Goal: Task Accomplishment & Management: Use online tool/utility

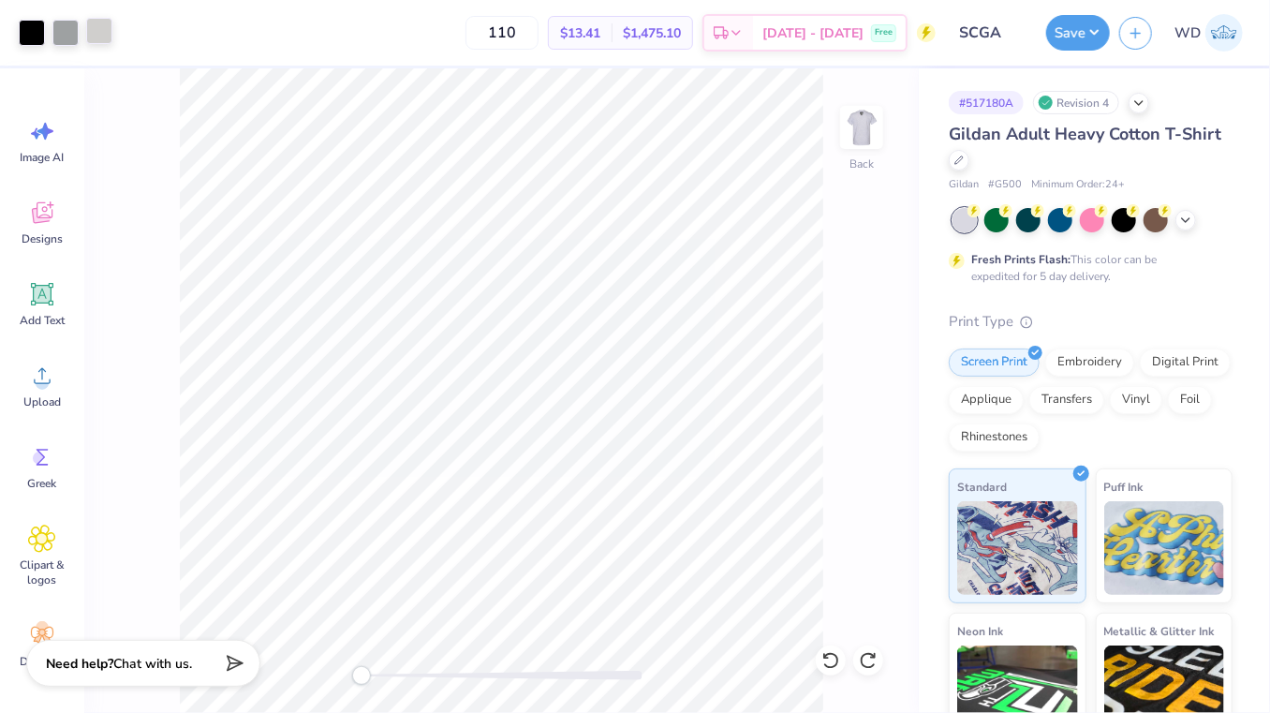
click at [109, 40] on div at bounding box center [99, 31] width 26 height 26
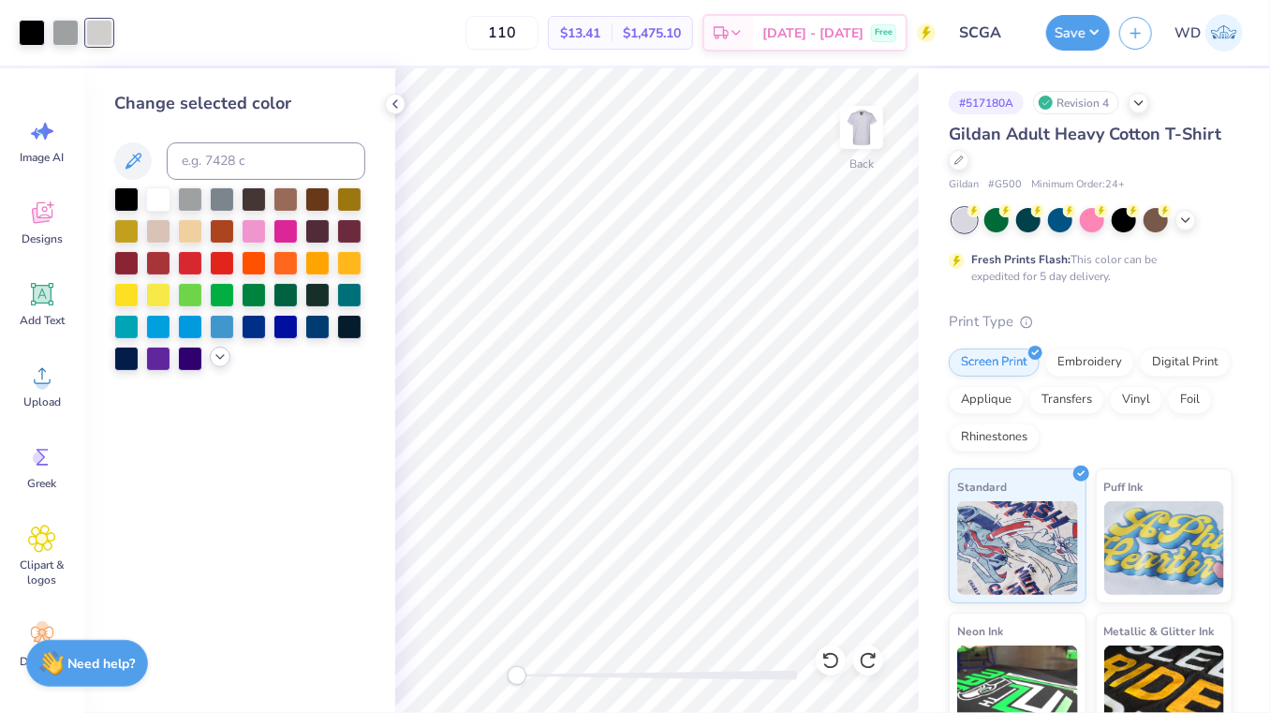
click at [216, 366] on div at bounding box center [220, 356] width 21 height 21
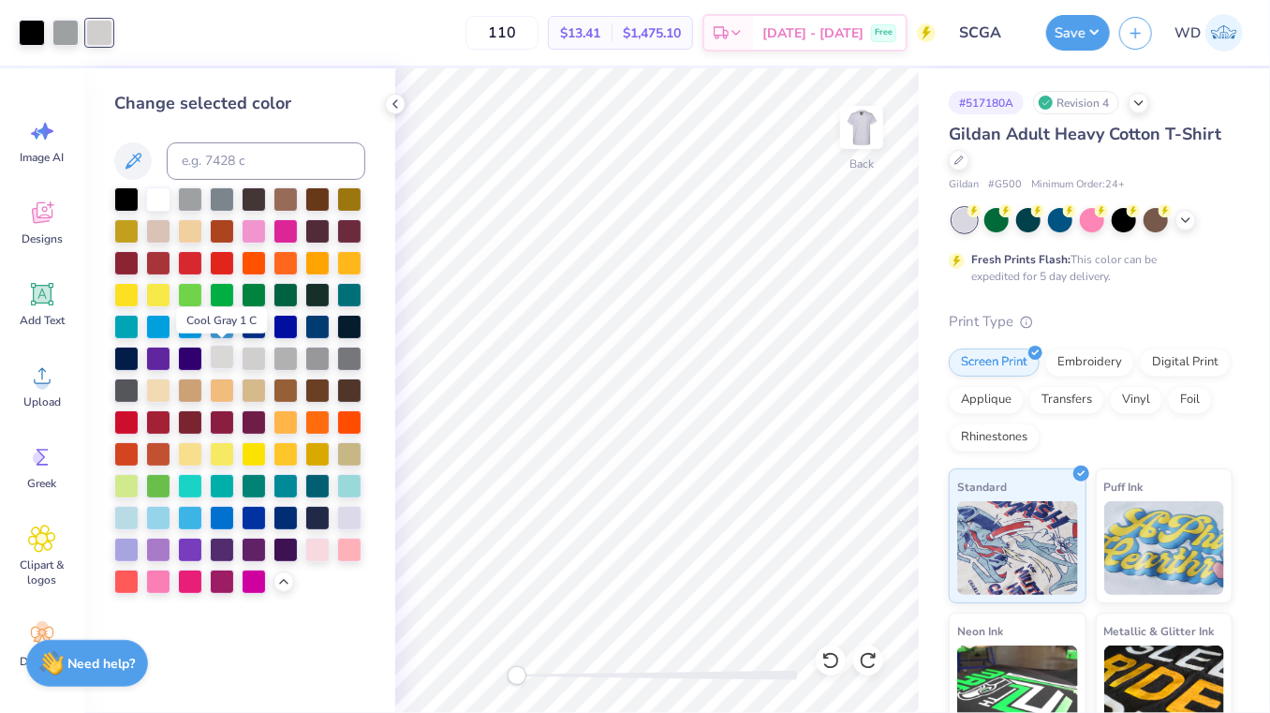
click at [218, 364] on div at bounding box center [222, 357] width 24 height 24
click at [154, 391] on div at bounding box center [158, 388] width 24 height 24
click at [37, 33] on div at bounding box center [32, 31] width 26 height 26
click at [315, 201] on div at bounding box center [317, 197] width 24 height 24
click at [94, 37] on div at bounding box center [99, 31] width 26 height 26
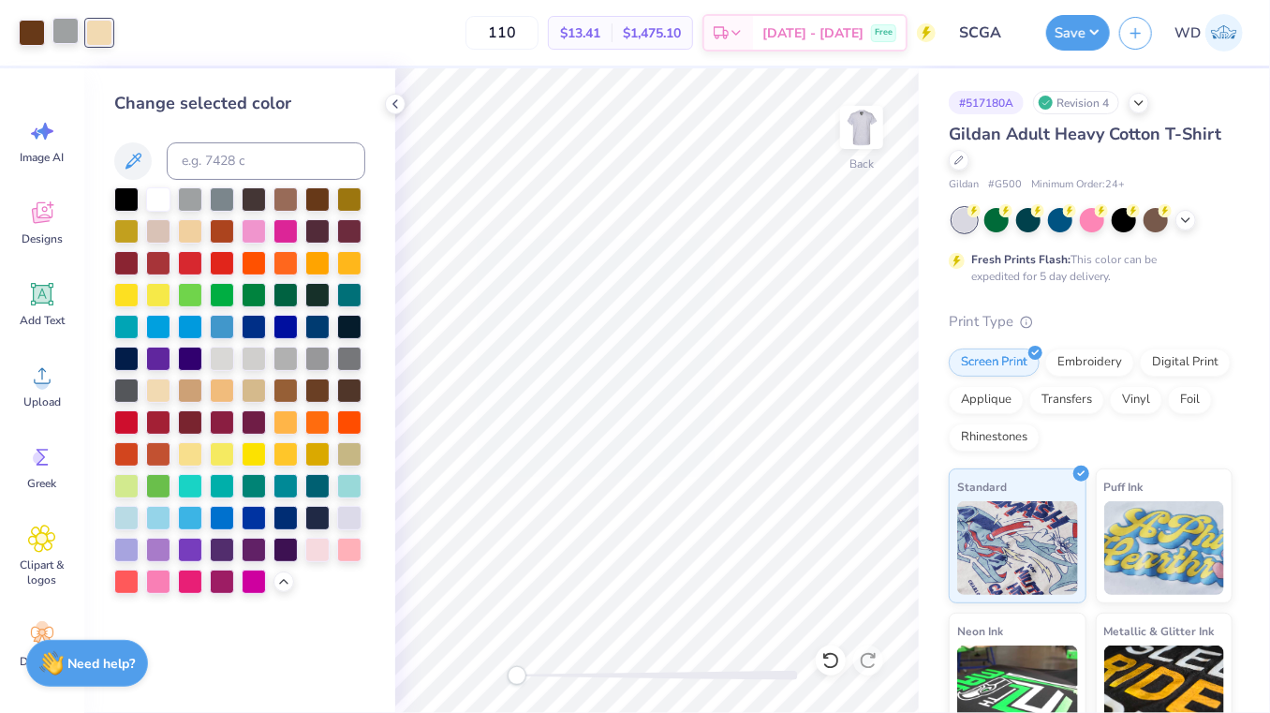
click at [57, 34] on div at bounding box center [65, 31] width 26 height 26
click at [346, 267] on div at bounding box center [349, 261] width 24 height 24
click at [394, 99] on icon at bounding box center [395, 103] width 15 height 15
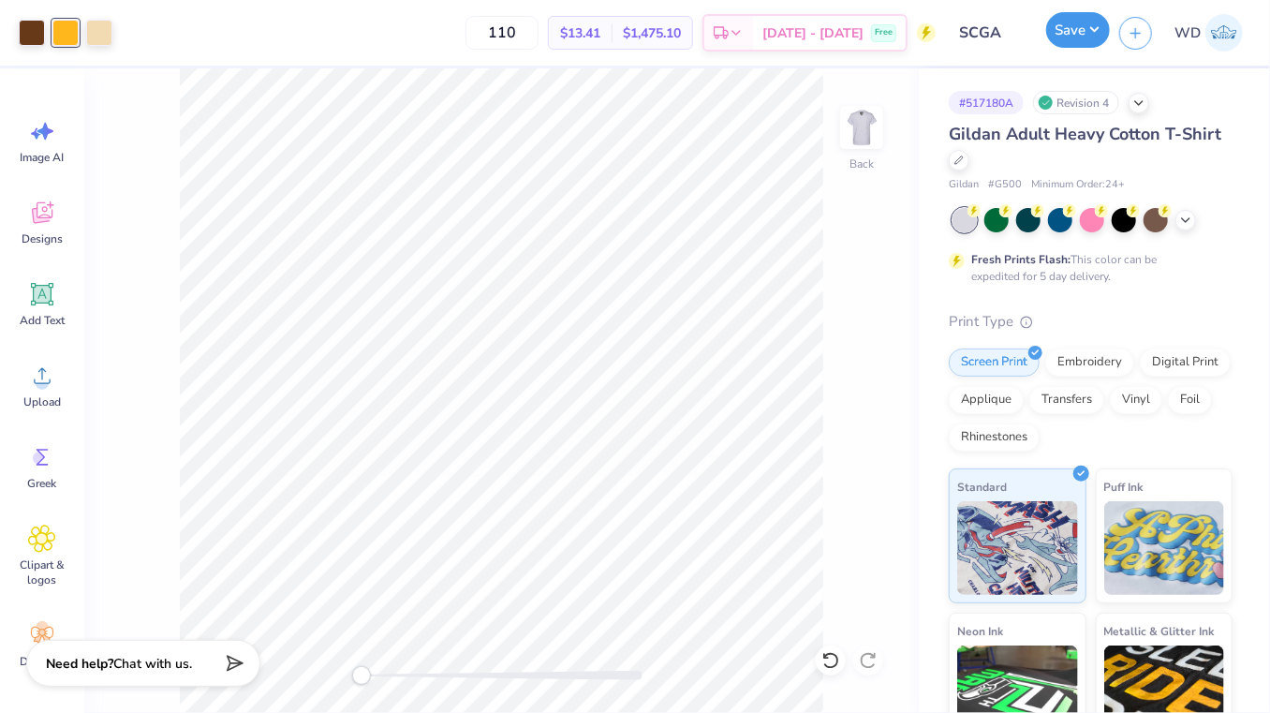
click at [1088, 35] on button "Save" at bounding box center [1078, 30] width 64 height 36
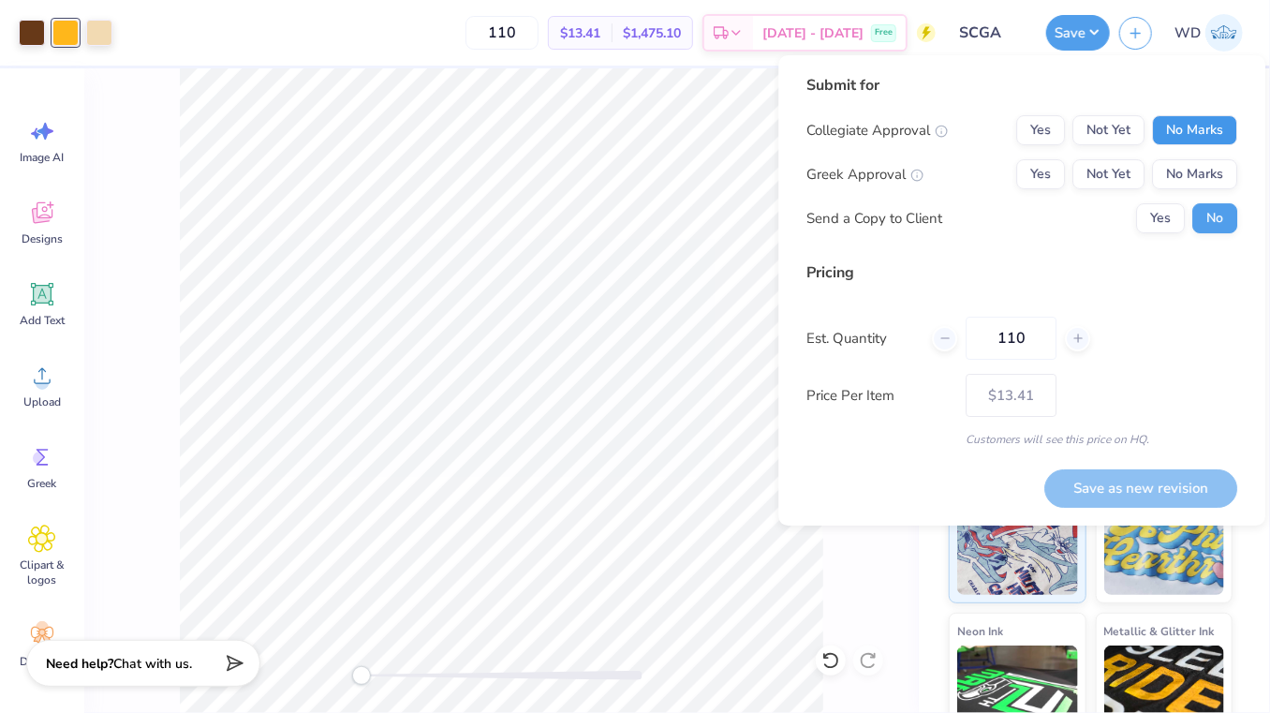
click at [1199, 141] on button "No Marks" at bounding box center [1194, 130] width 85 height 30
click at [1041, 177] on button "Yes" at bounding box center [1040, 174] width 49 height 30
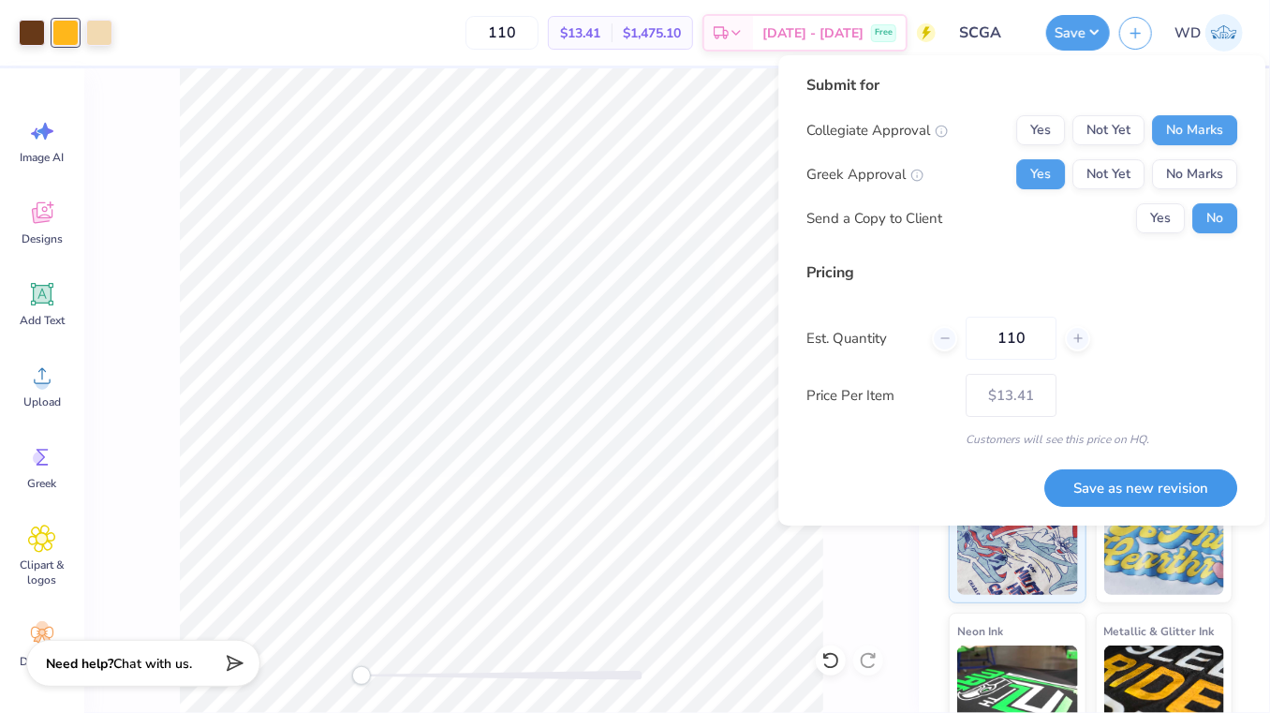
click at [1103, 489] on button "Save as new revision" at bounding box center [1140, 487] width 193 height 37
type input "$13.41"
click at [133, 107] on div "Back" at bounding box center [501, 390] width 834 height 644
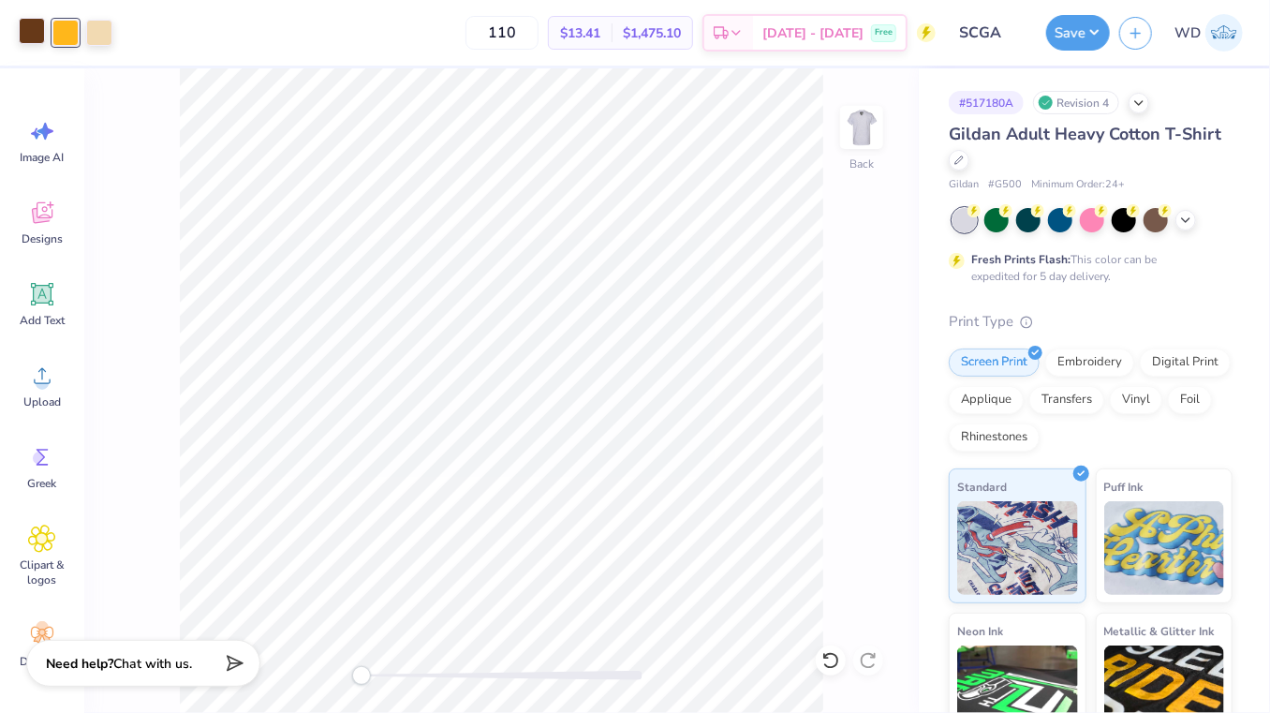
click at [44, 39] on div at bounding box center [32, 31] width 26 height 26
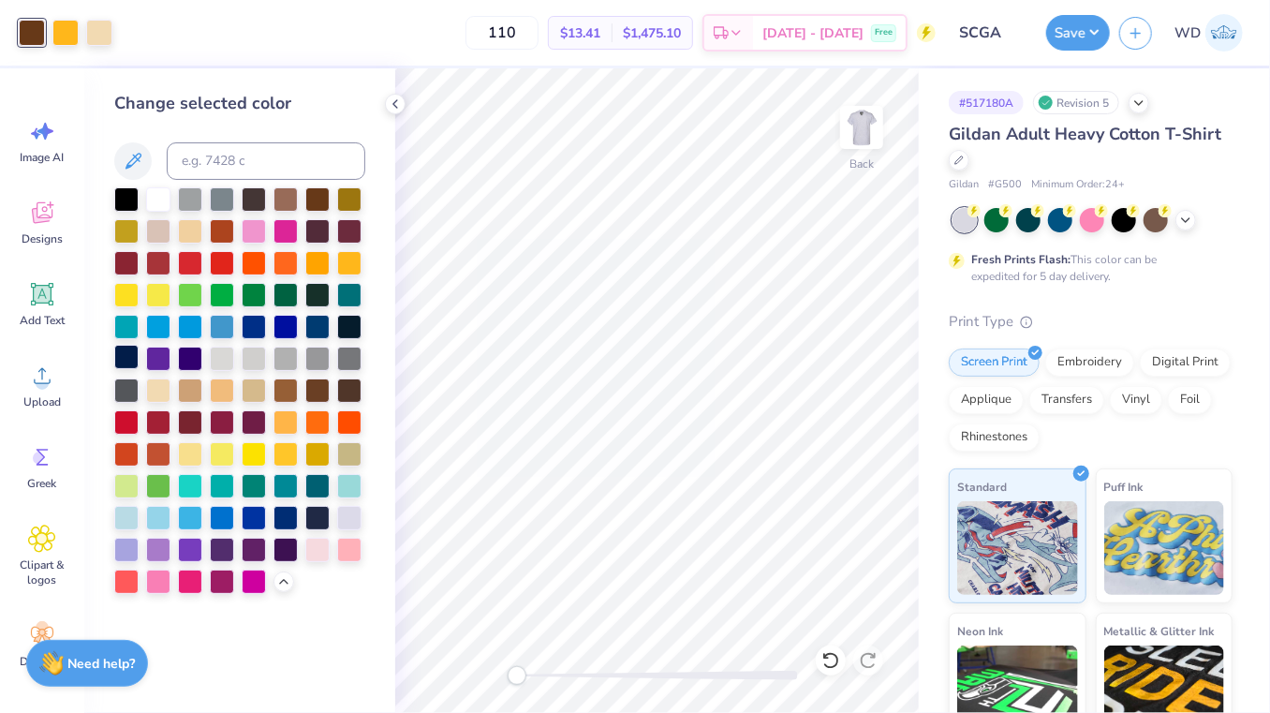
click at [129, 358] on div at bounding box center [126, 357] width 24 height 24
click at [68, 33] on div at bounding box center [65, 31] width 26 height 26
click at [166, 271] on div at bounding box center [158, 261] width 24 height 24
click at [86, 22] on div at bounding box center [99, 31] width 26 height 26
click at [148, 207] on div at bounding box center [158, 197] width 24 height 24
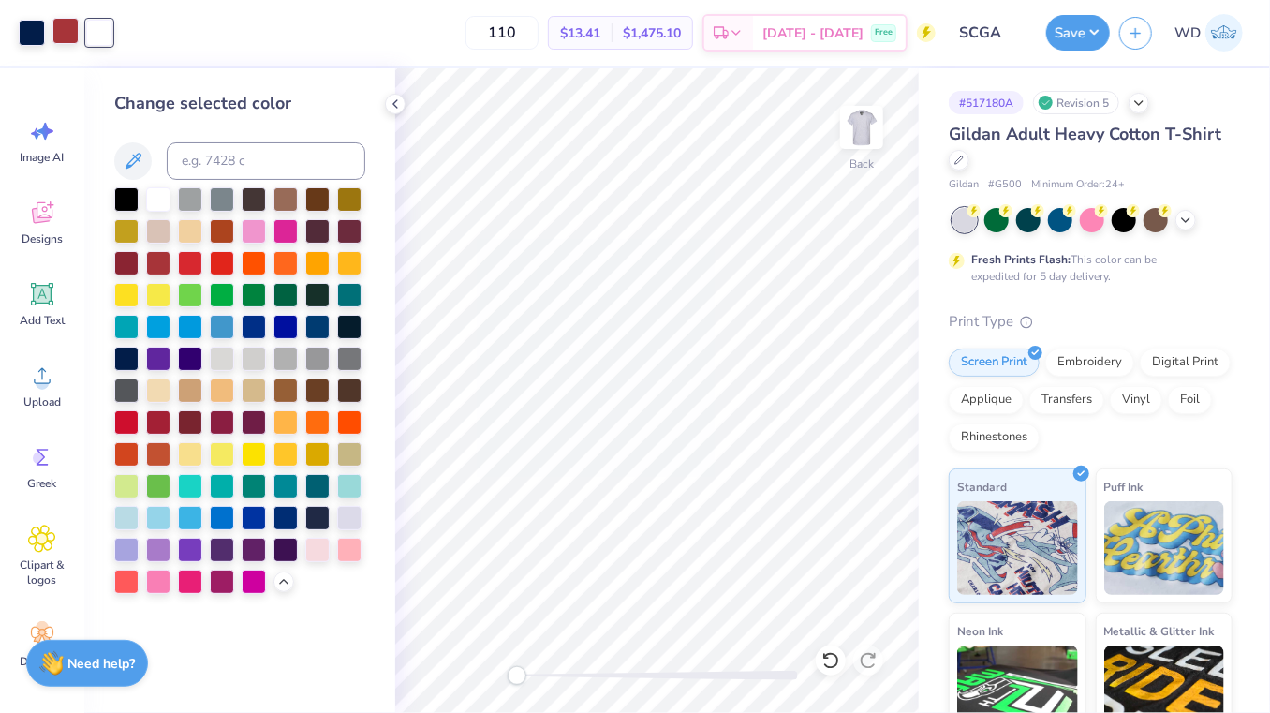
click at [66, 39] on div at bounding box center [65, 31] width 26 height 26
click at [220, 268] on div at bounding box center [222, 261] width 24 height 24
click at [195, 263] on div at bounding box center [190, 261] width 24 height 24
click at [1093, 32] on button "Save" at bounding box center [1078, 30] width 64 height 36
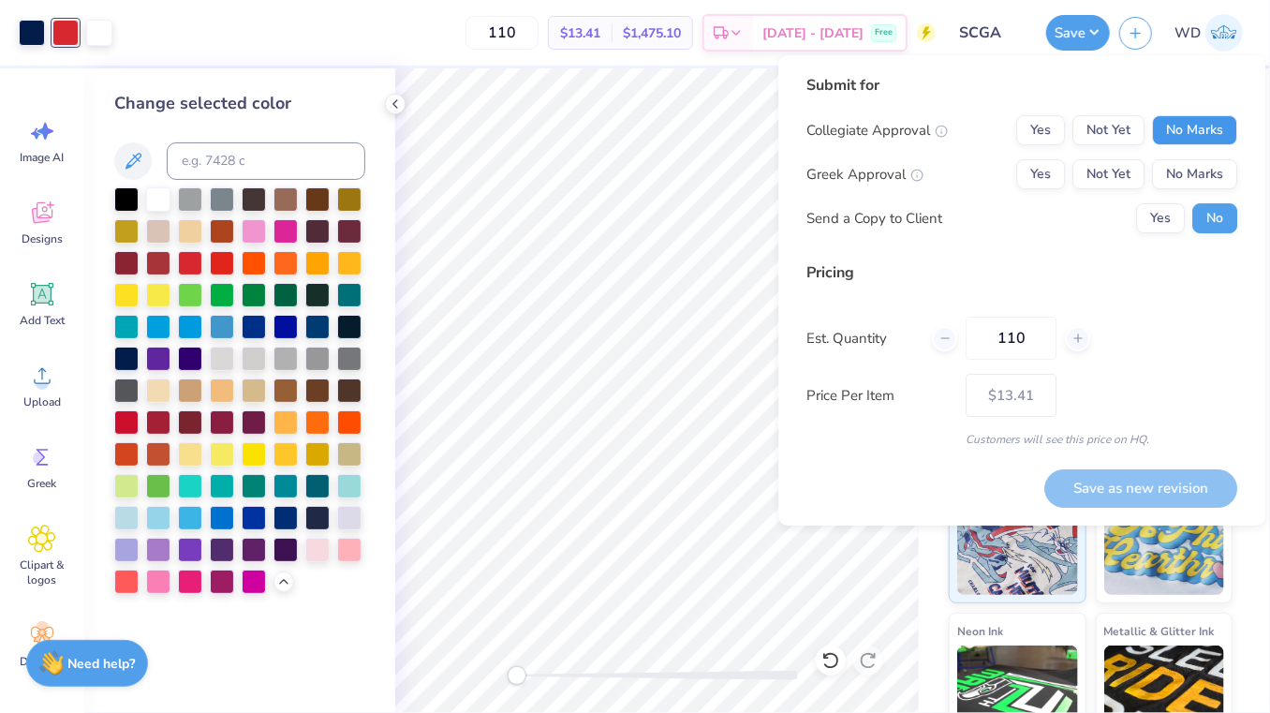
click at [1181, 136] on button "No Marks" at bounding box center [1194, 130] width 85 height 30
click at [1039, 184] on button "Yes" at bounding box center [1040, 174] width 49 height 30
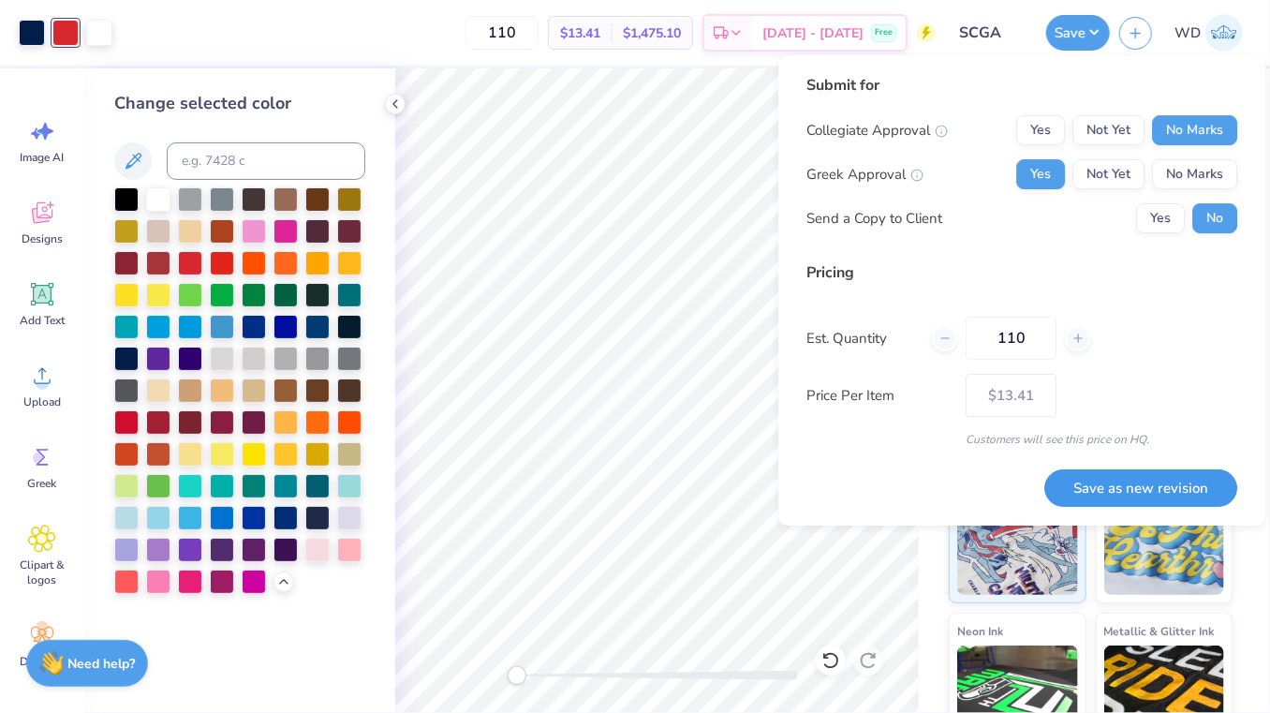
click at [1123, 497] on button "Save as new revision" at bounding box center [1140, 487] width 193 height 37
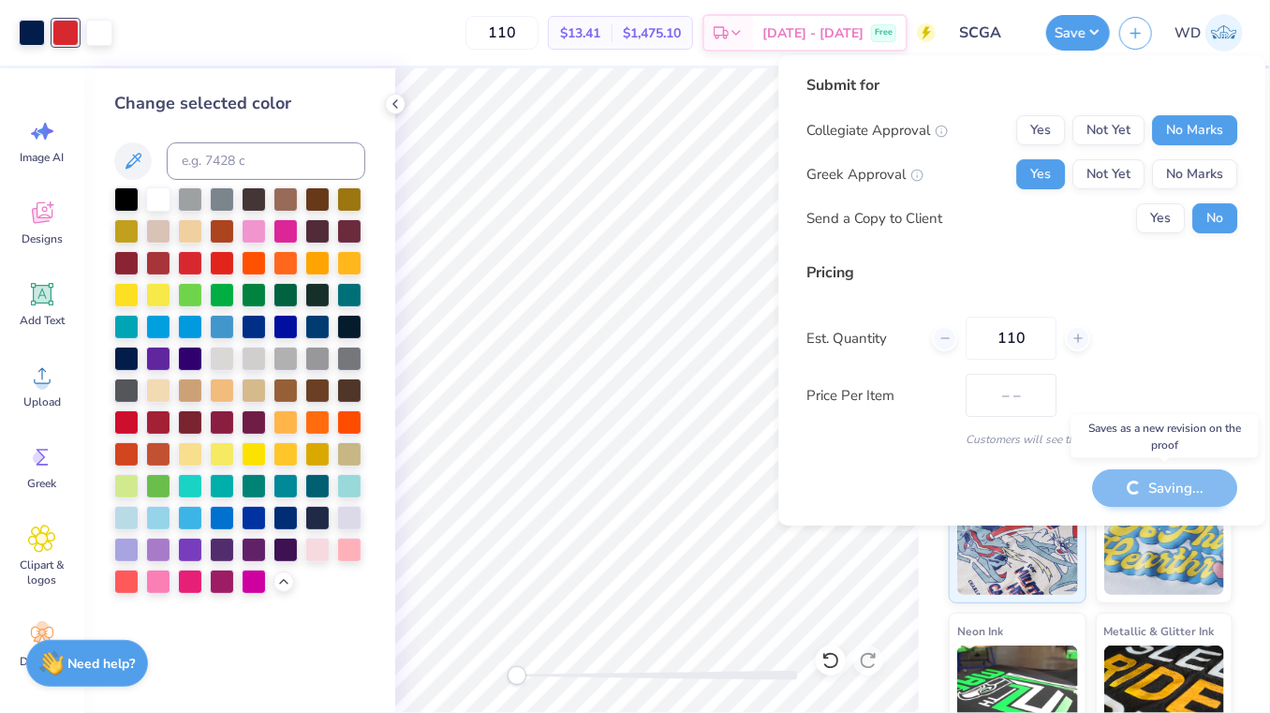
type input "$13.41"
click at [397, 105] on icon at bounding box center [395, 103] width 15 height 15
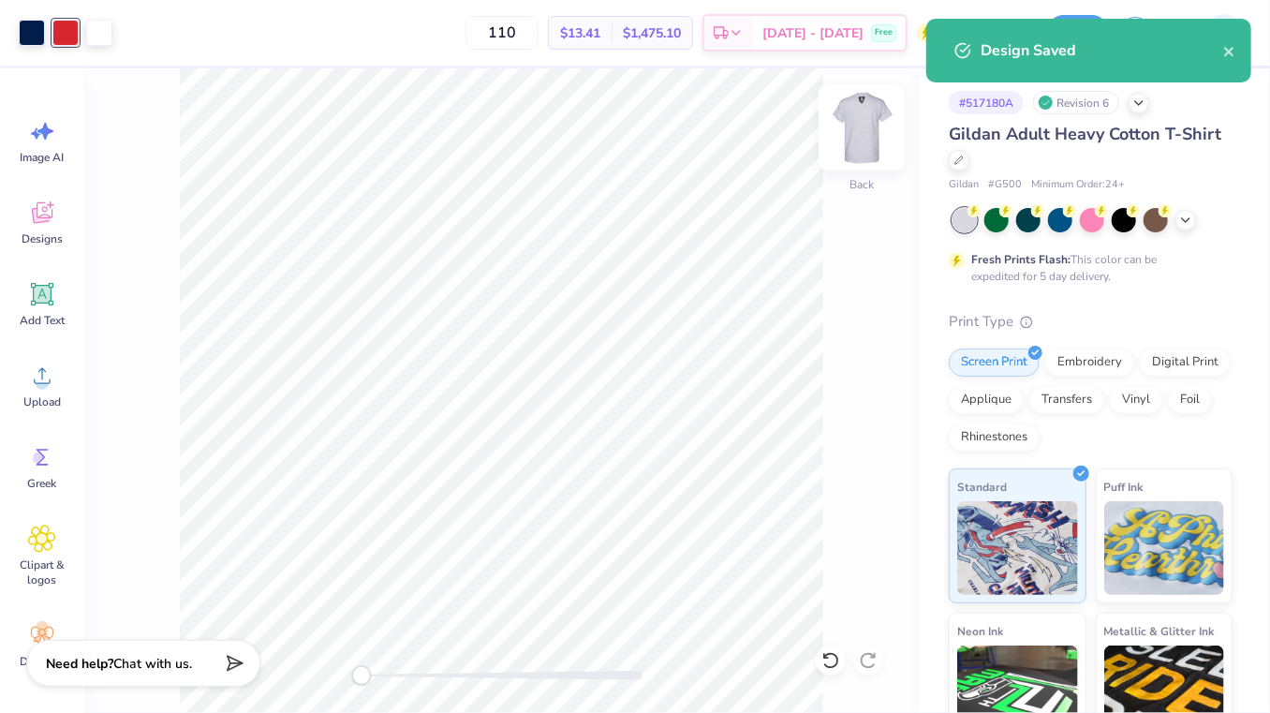
click at [853, 123] on img at bounding box center [861, 127] width 75 height 75
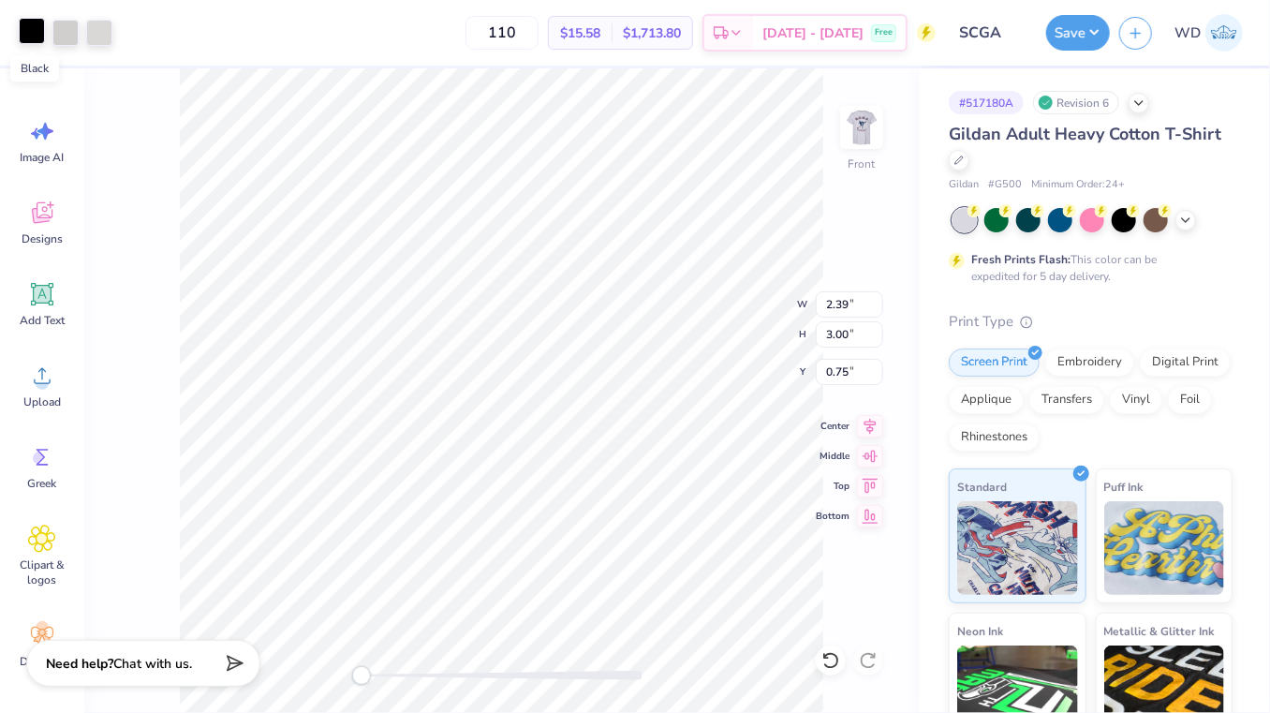
click at [28, 27] on div at bounding box center [32, 31] width 26 height 26
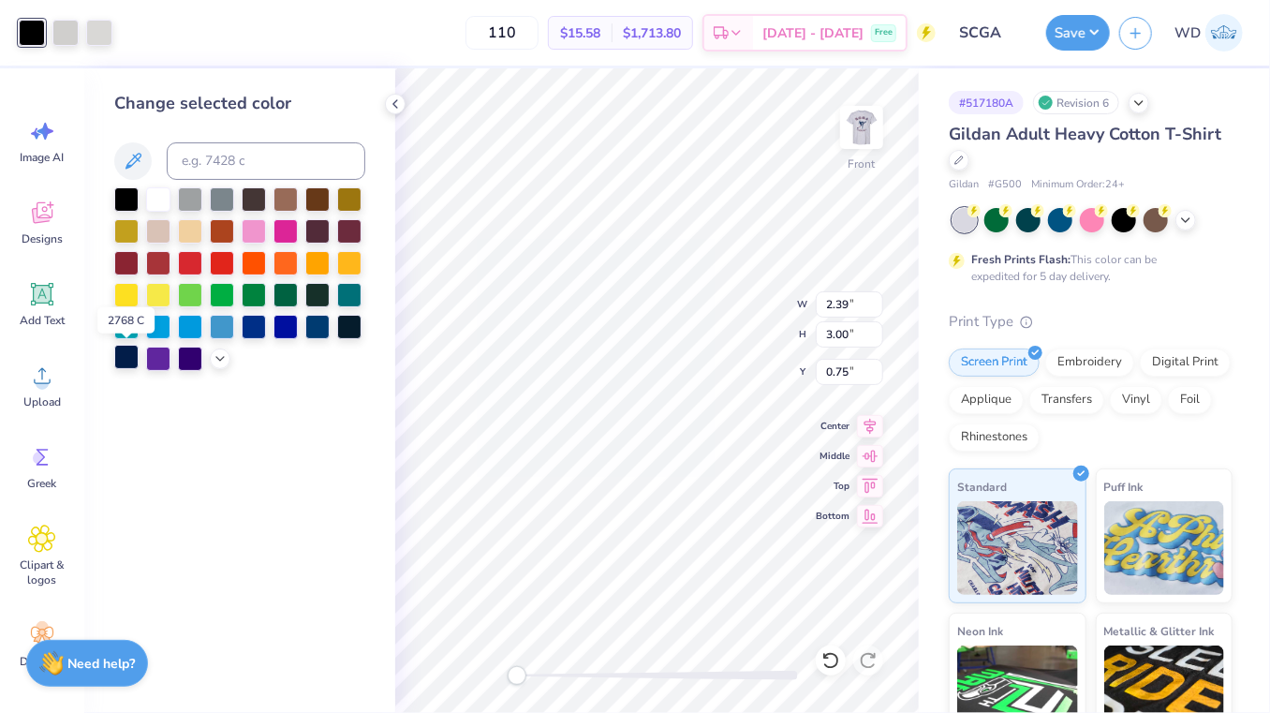
click at [128, 357] on div at bounding box center [126, 357] width 24 height 24
click at [58, 38] on div at bounding box center [65, 31] width 26 height 26
click at [853, 126] on img at bounding box center [861, 127] width 75 height 75
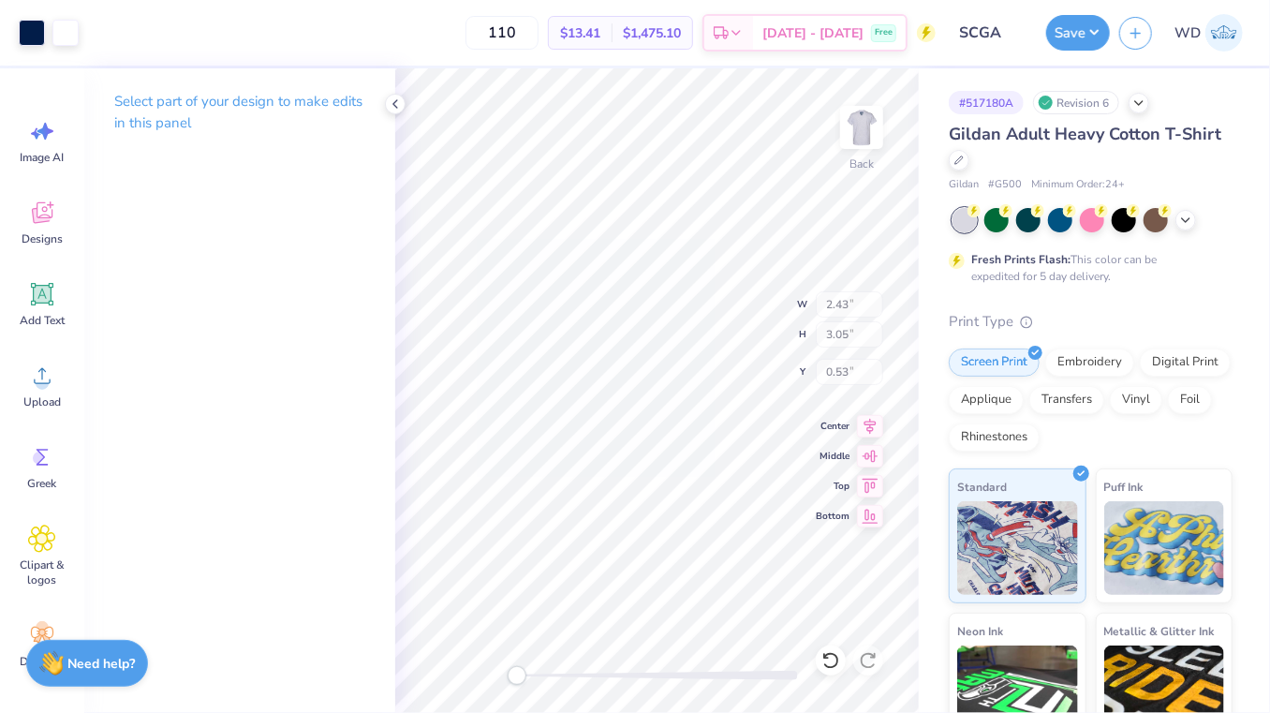
type input "2.43"
type input "3.05"
type input "0.53"
click at [861, 121] on img at bounding box center [861, 127] width 75 height 75
click at [69, 41] on div at bounding box center [65, 31] width 26 height 26
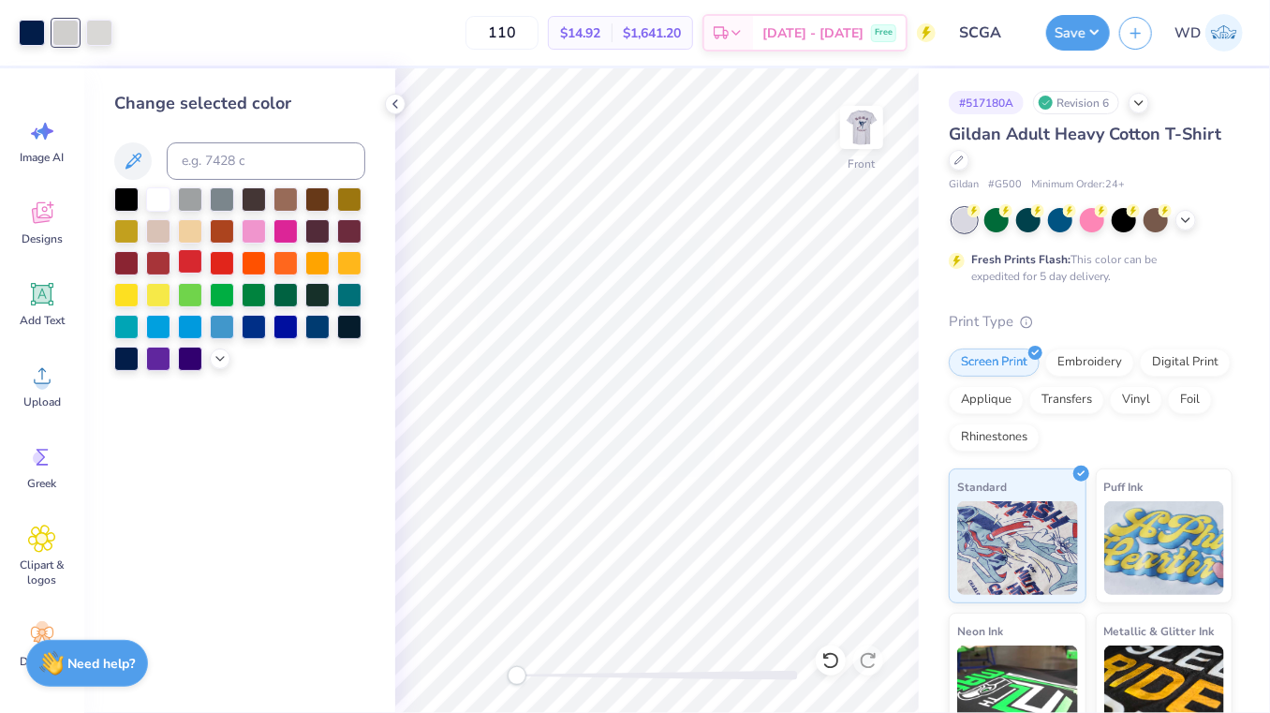
click at [194, 265] on div at bounding box center [190, 261] width 24 height 24
click at [103, 31] on div at bounding box center [99, 31] width 26 height 26
click at [160, 203] on div at bounding box center [158, 197] width 24 height 24
click at [1075, 42] on button "Save" at bounding box center [1078, 30] width 64 height 36
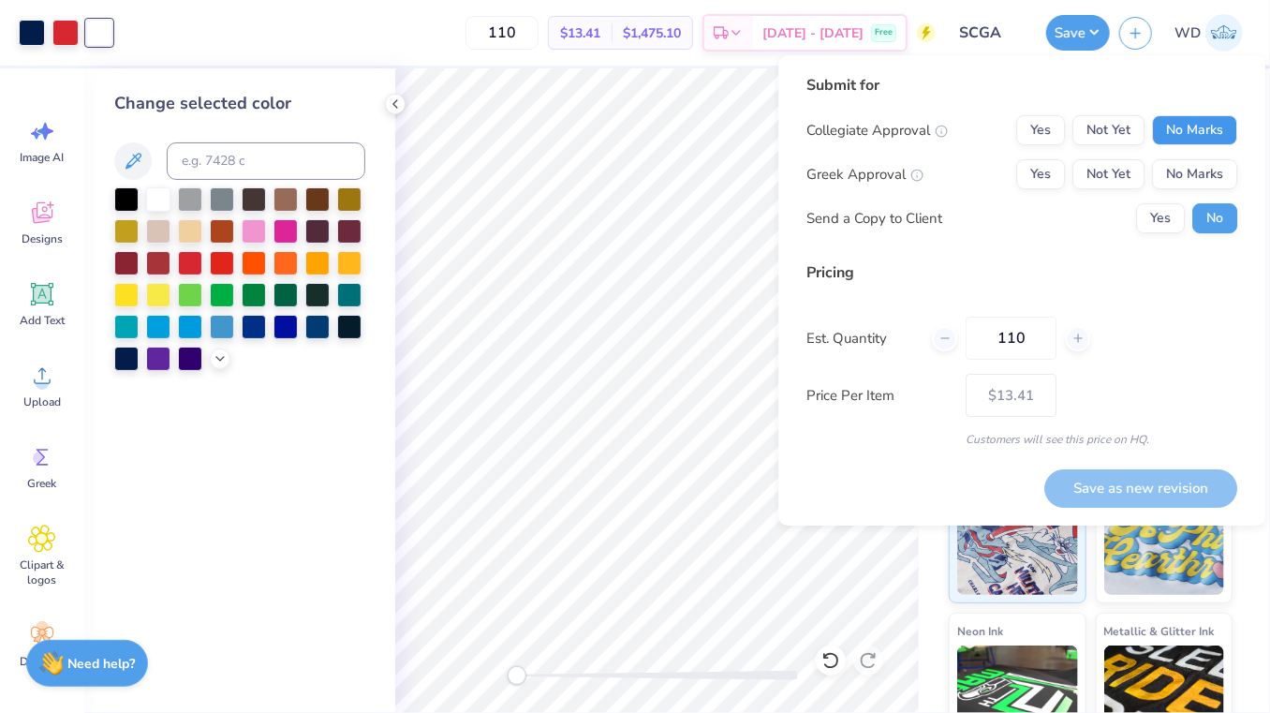
click at [1188, 130] on button "No Marks" at bounding box center [1194, 130] width 85 height 30
click at [1058, 169] on button "Yes" at bounding box center [1040, 174] width 49 height 30
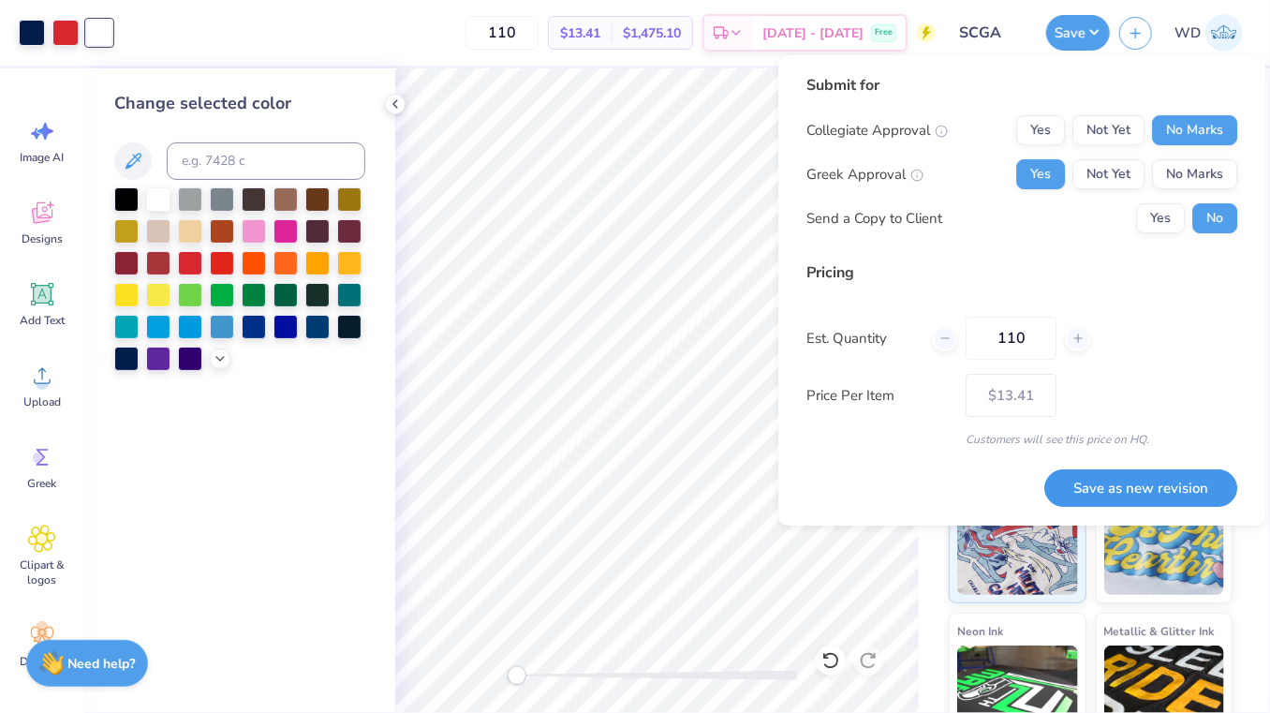
click at [1146, 483] on button "Save as new revision" at bounding box center [1140, 487] width 193 height 37
type input "$13.41"
click at [395, 103] on icon at bounding box center [395, 103] width 15 height 15
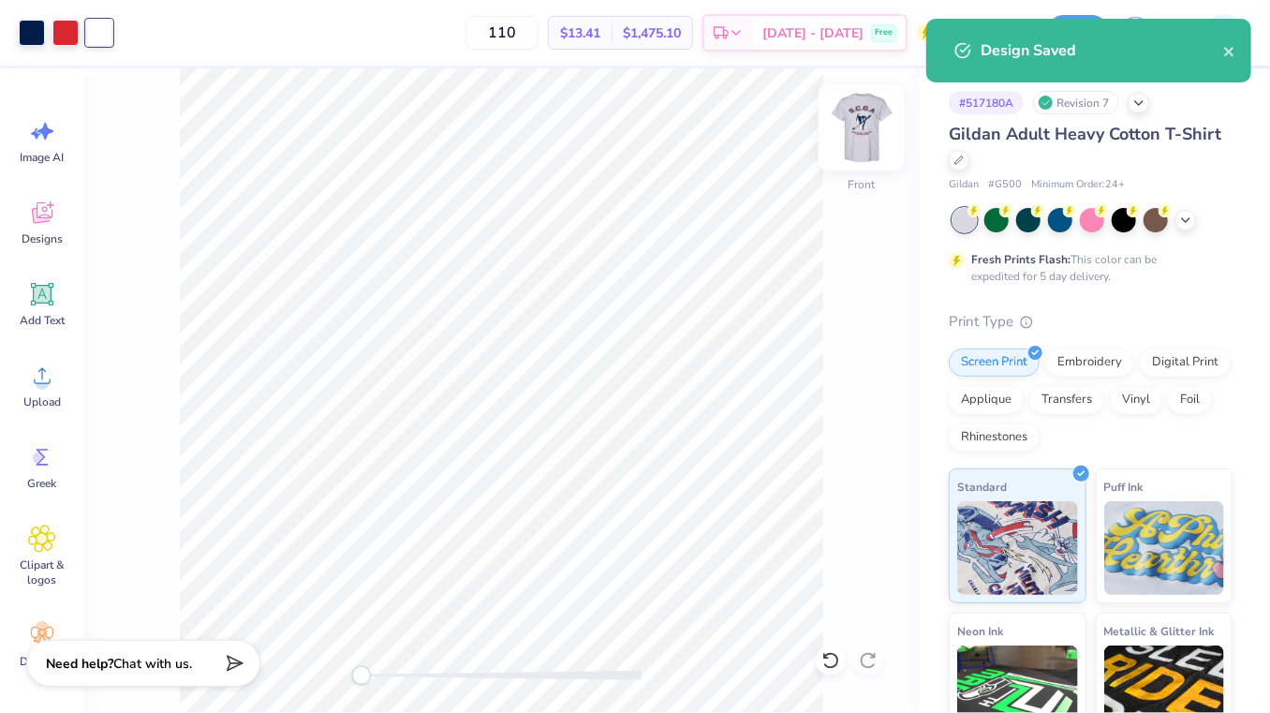
click at [863, 129] on img at bounding box center [861, 127] width 75 height 75
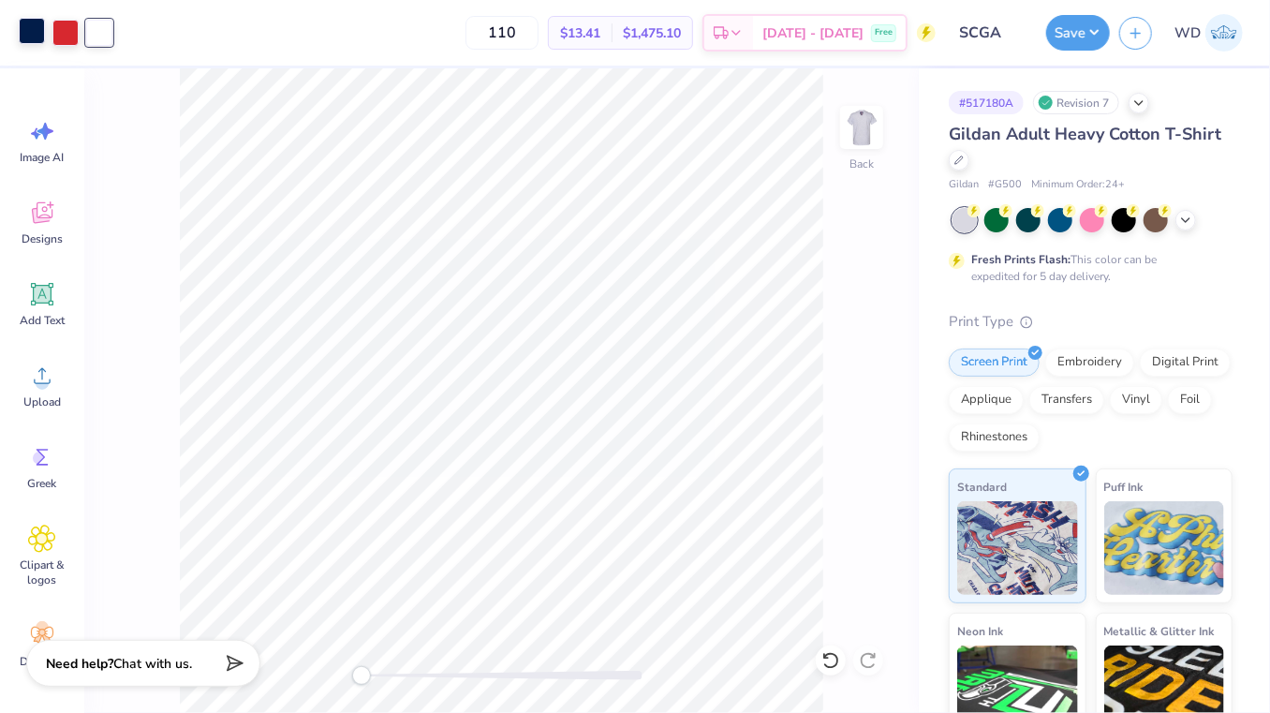
click at [33, 24] on div at bounding box center [32, 31] width 26 height 26
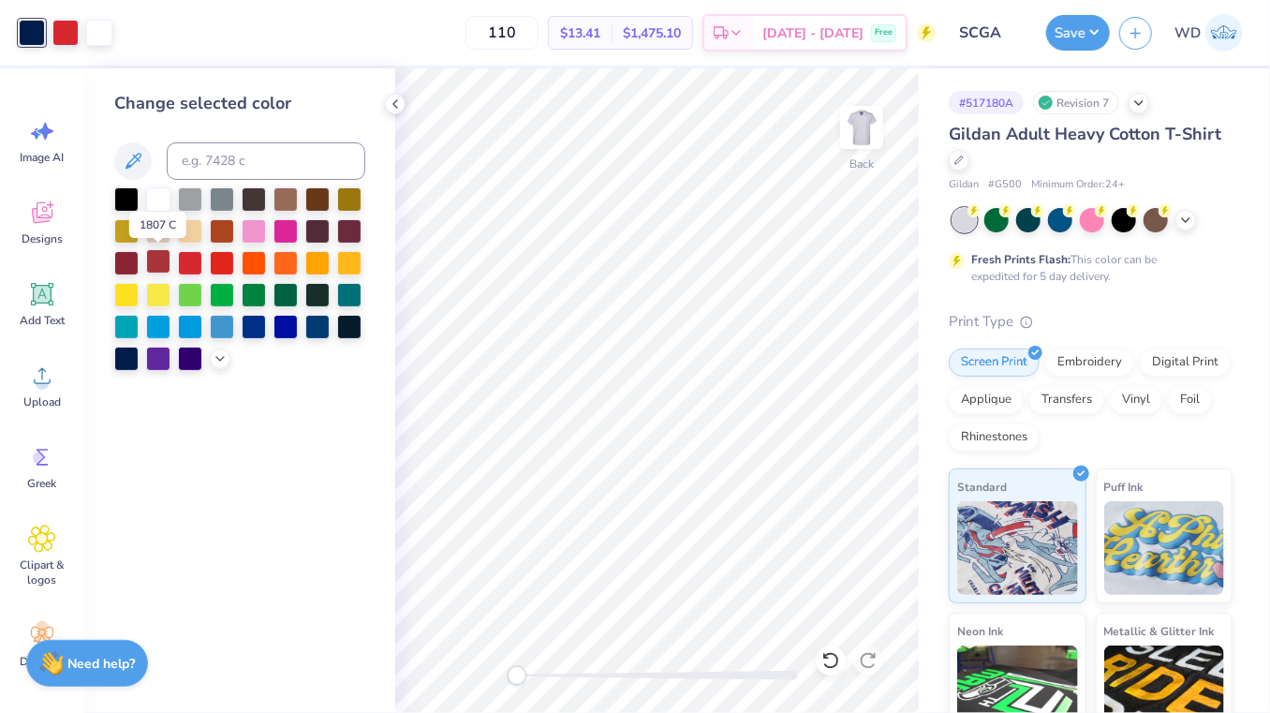
click at [165, 262] on div at bounding box center [158, 261] width 24 height 24
click at [66, 37] on div at bounding box center [65, 31] width 26 height 26
click at [195, 359] on div at bounding box center [190, 357] width 24 height 24
click at [123, 350] on div at bounding box center [126, 357] width 24 height 24
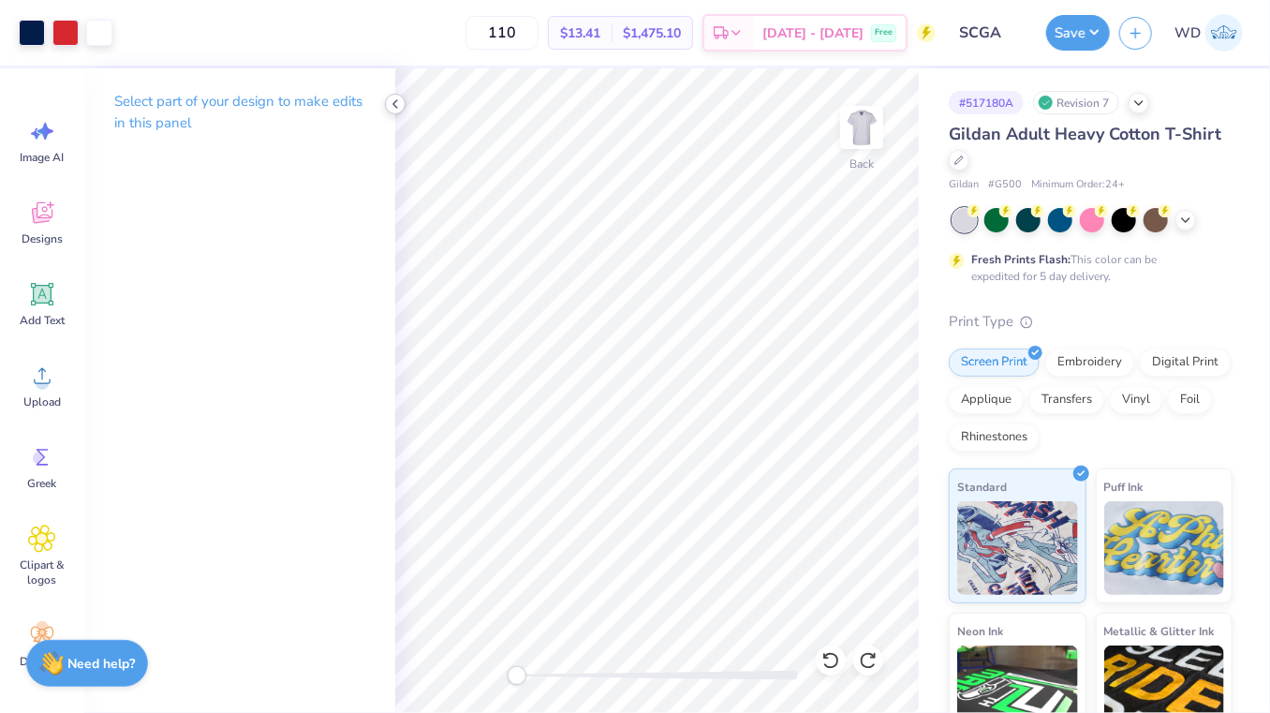
click at [398, 101] on icon at bounding box center [395, 103] width 15 height 15
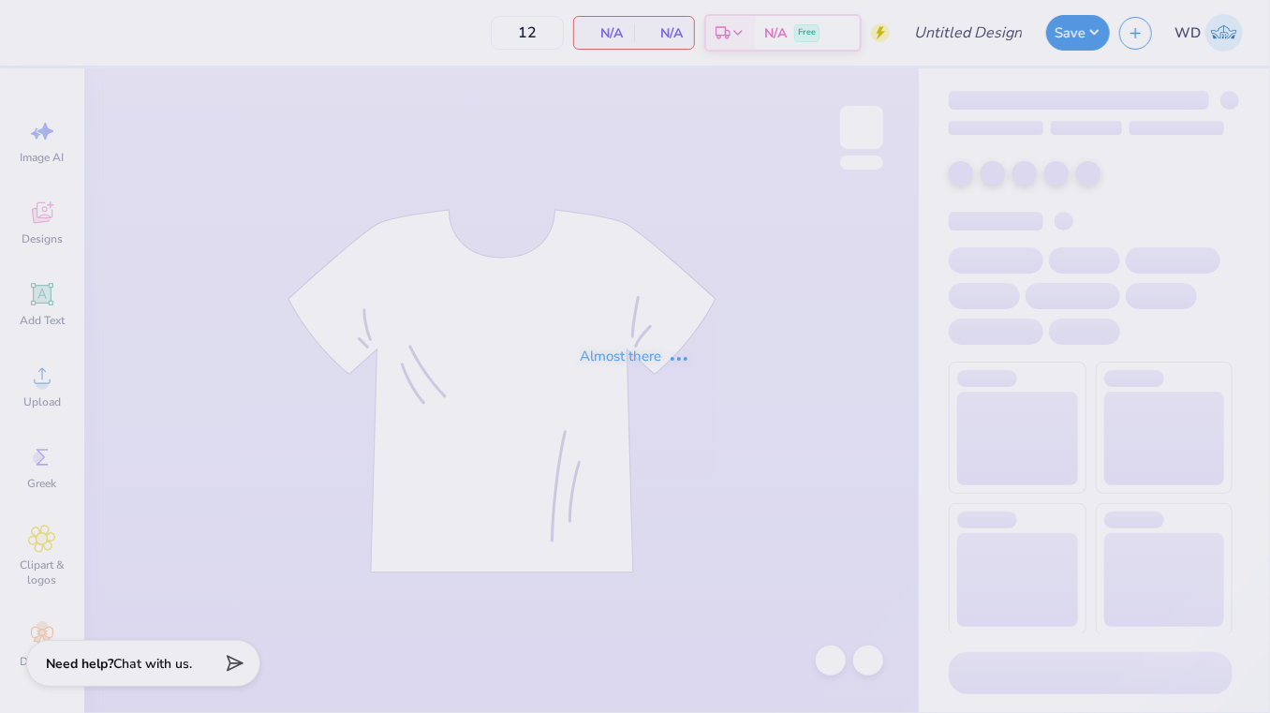
type input "SCGA"
type input "110"
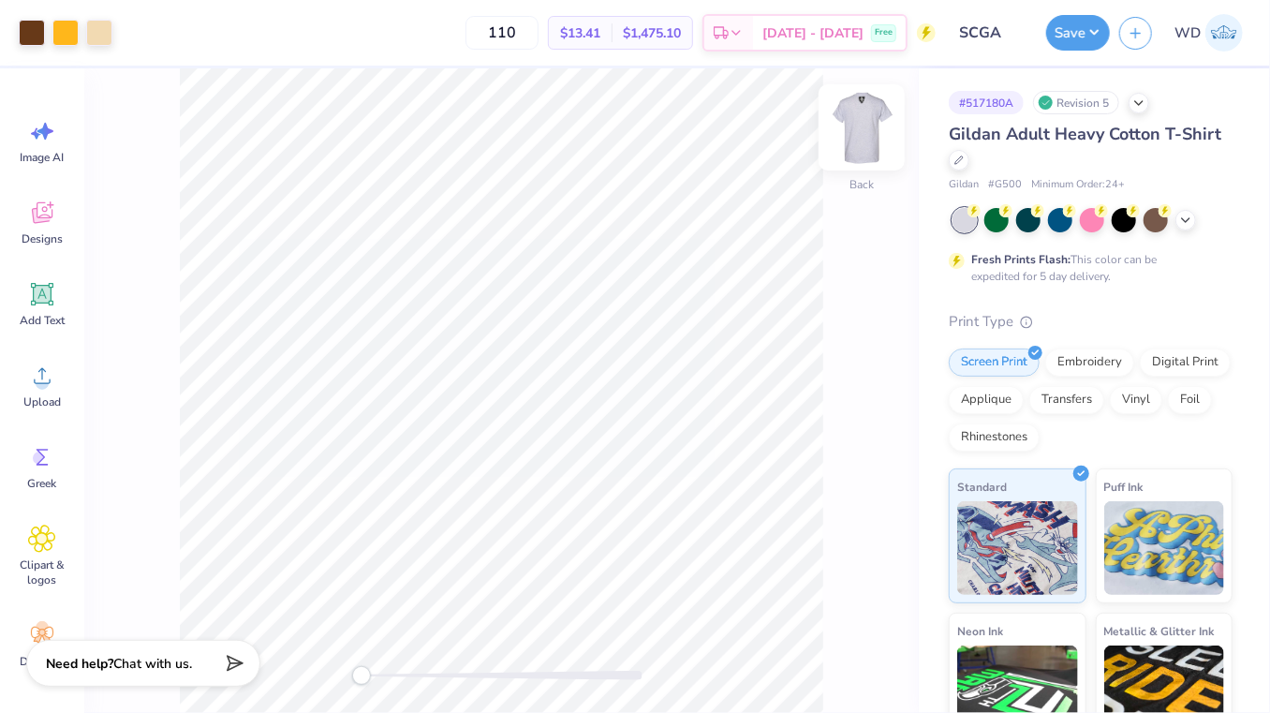
click at [861, 135] on img at bounding box center [861, 127] width 75 height 75
click at [32, 48] on div "Art colors" at bounding box center [56, 33] width 112 height 66
click at [31, 38] on div at bounding box center [32, 31] width 26 height 26
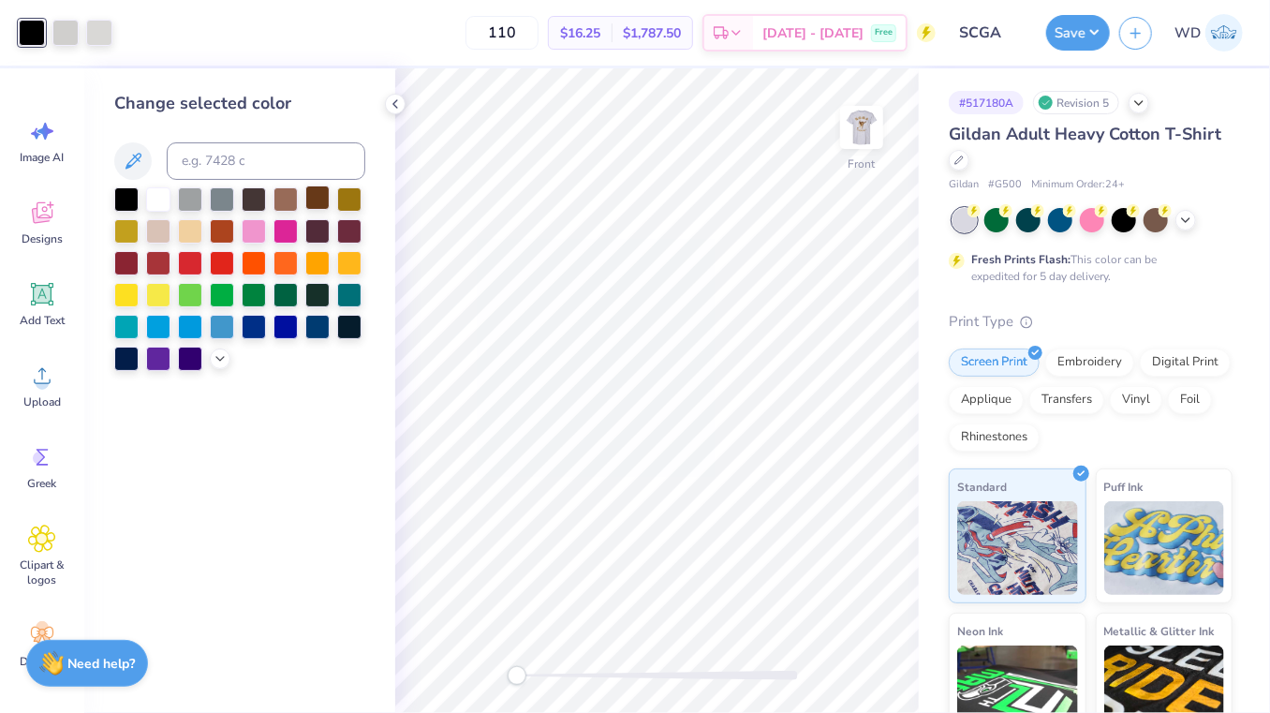
click at [316, 208] on div at bounding box center [317, 197] width 24 height 24
click at [67, 42] on div at bounding box center [65, 31] width 26 height 26
click at [346, 264] on div at bounding box center [349, 261] width 24 height 24
click at [108, 44] on div at bounding box center [99, 31] width 26 height 26
click at [197, 229] on div at bounding box center [190, 229] width 24 height 24
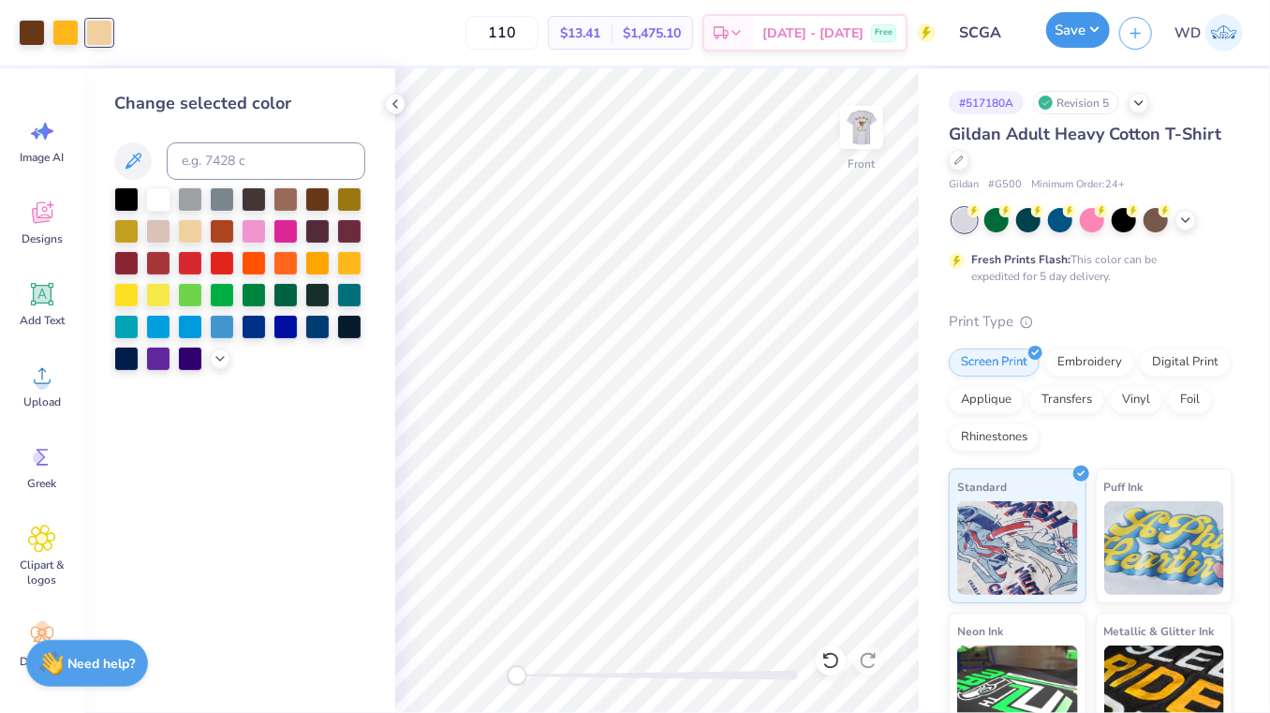
click at [1067, 42] on button "Save" at bounding box center [1078, 30] width 64 height 36
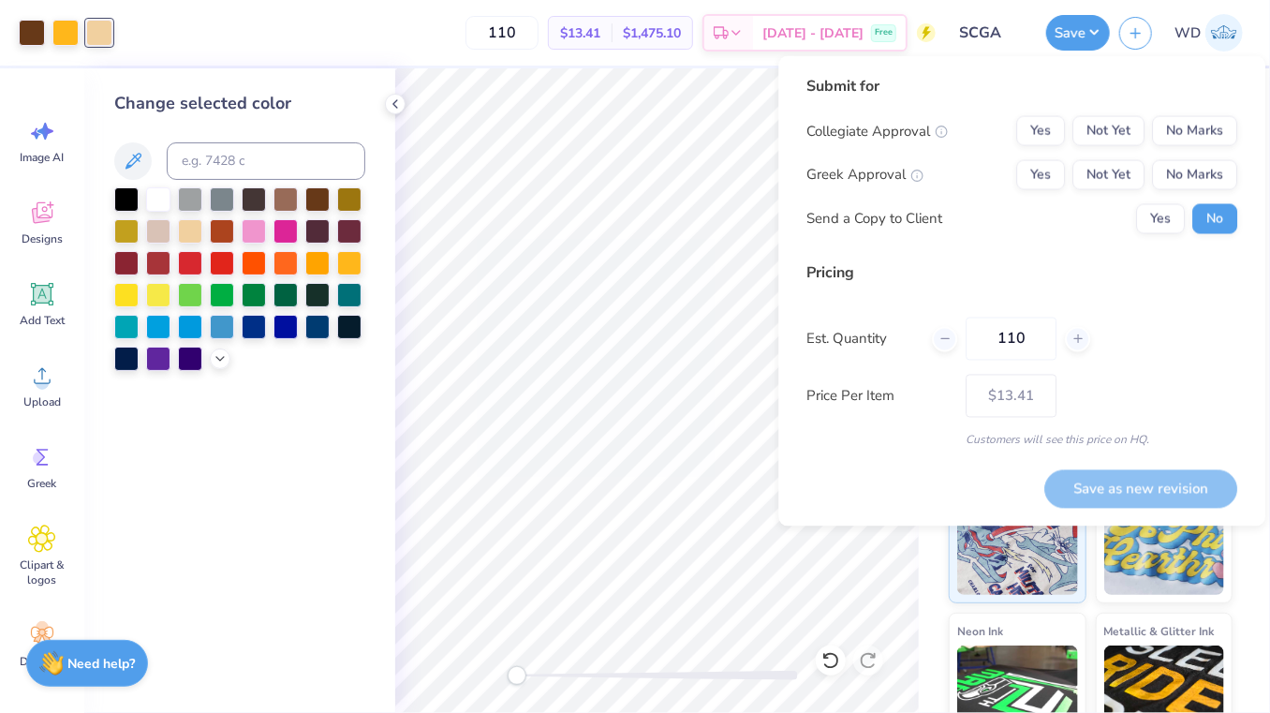
click at [1186, 146] on div "Collegiate Approval Yes Not Yet No Marks Greek Approval Yes Not Yet No Marks Se…" at bounding box center [1021, 175] width 431 height 118
click at [1182, 132] on button "No Marks" at bounding box center [1194, 131] width 85 height 30
click at [1031, 178] on button "Yes" at bounding box center [1040, 175] width 49 height 30
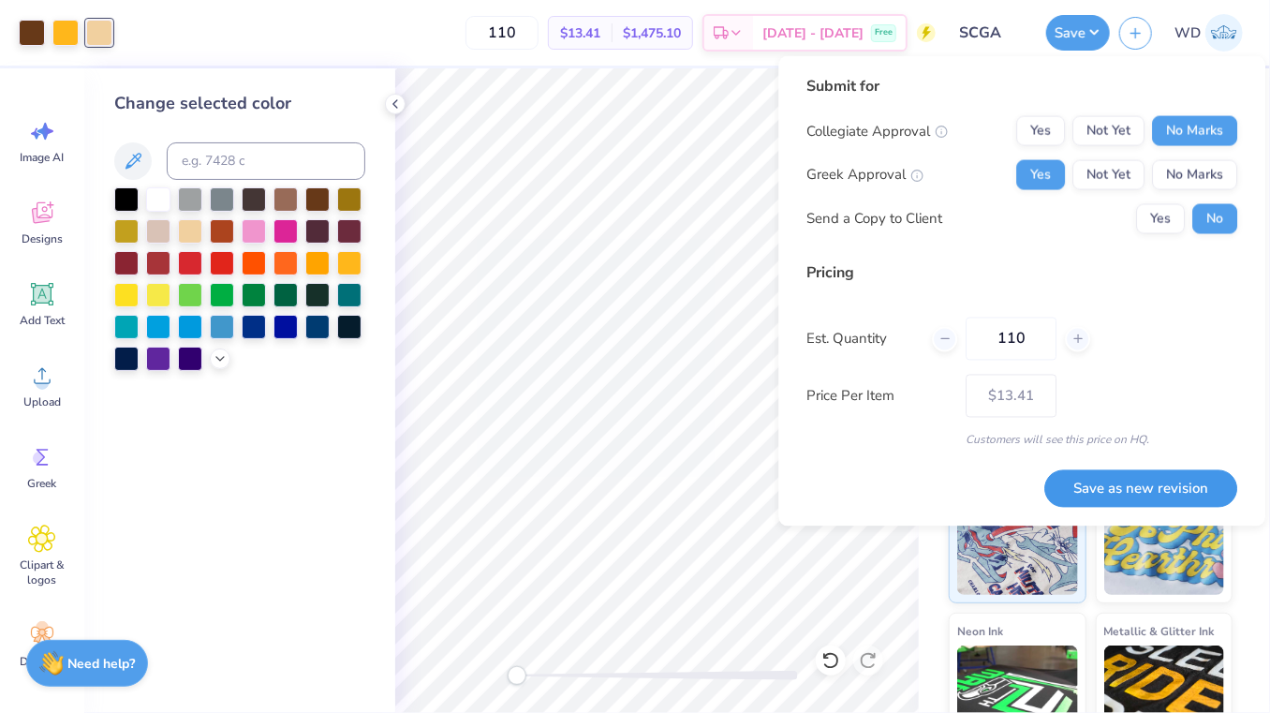
click at [1120, 481] on button "Save as new revision" at bounding box center [1140, 488] width 193 height 38
type input "$13.41"
